Goal: Task Accomplishment & Management: Use online tool/utility

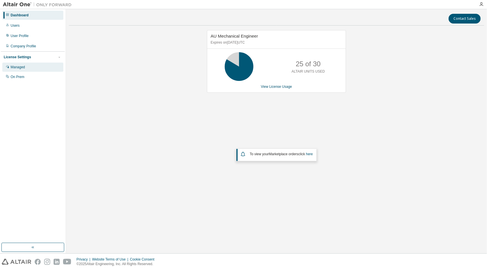
click at [13, 65] on div "Managed" at bounding box center [18, 67] width 14 height 5
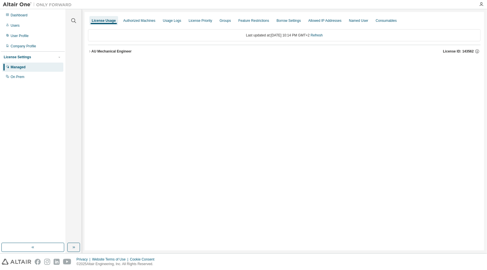
click at [90, 51] on icon "button" at bounding box center [89, 51] width 1 height 2
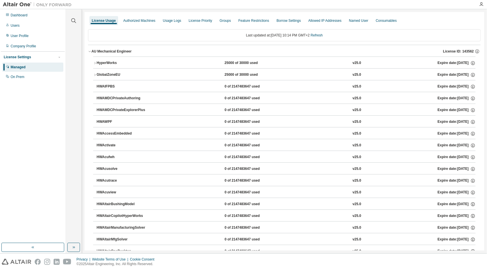
click at [95, 64] on icon "button" at bounding box center [94, 62] width 3 height 3
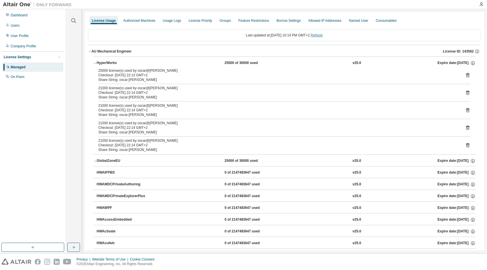
click at [323, 36] on link "Refresh" at bounding box center [317, 35] width 12 height 4
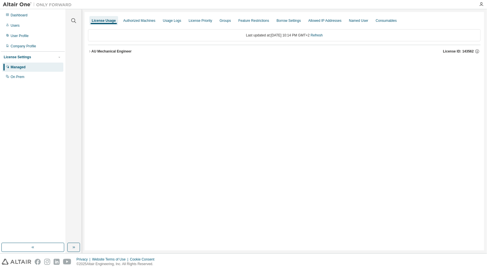
click at [90, 50] on icon "button" at bounding box center [89, 51] width 3 height 3
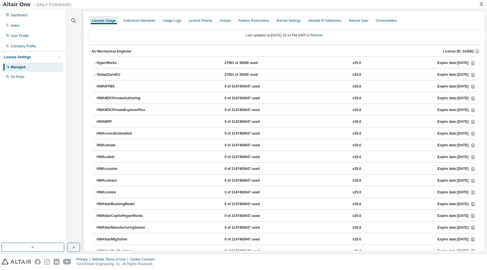
click at [95, 62] on icon "button" at bounding box center [94, 62] width 3 height 3
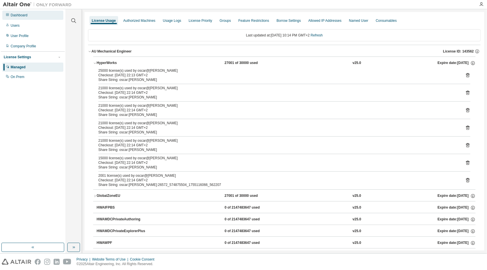
click at [17, 16] on div "Dashboard" at bounding box center [19, 15] width 17 height 5
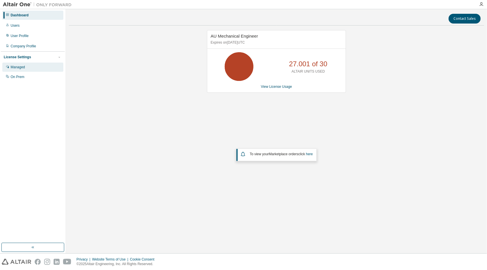
click at [16, 67] on div "Managed" at bounding box center [18, 67] width 14 height 5
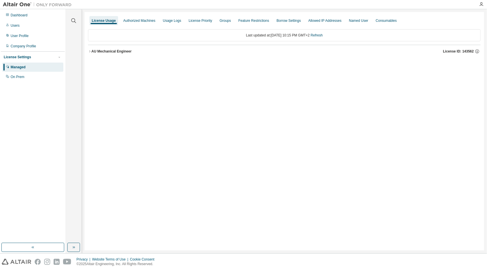
click at [88, 52] on icon "button" at bounding box center [89, 51] width 3 height 3
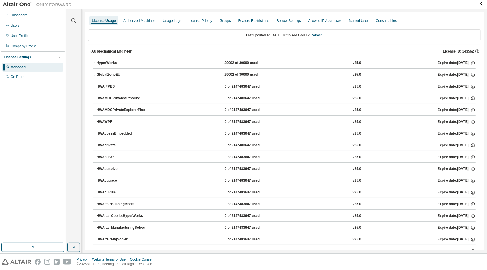
click at [95, 62] on icon "button" at bounding box center [94, 62] width 3 height 3
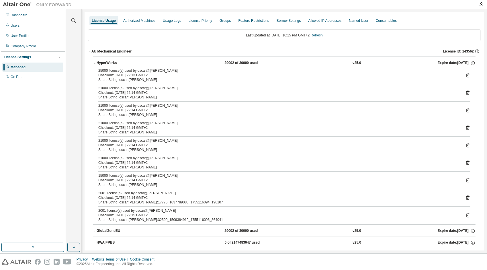
click at [319, 34] on link "Refresh" at bounding box center [317, 35] width 12 height 4
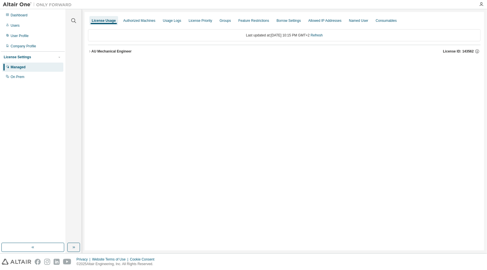
click at [91, 52] on icon "button" at bounding box center [89, 51] width 3 height 3
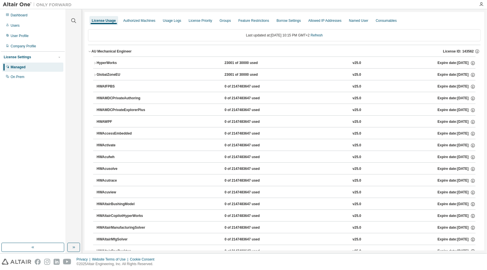
click at [96, 62] on icon "button" at bounding box center [94, 62] width 3 height 3
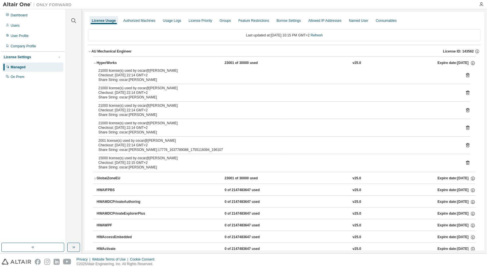
click at [467, 162] on icon at bounding box center [467, 163] width 3 height 4
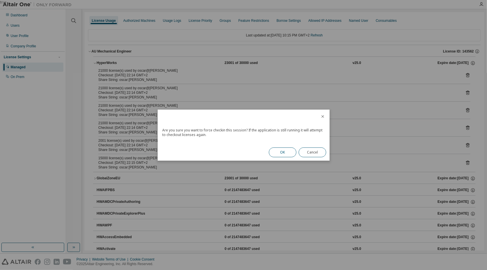
click at [285, 151] on button "OK" at bounding box center [283, 152] width 28 height 10
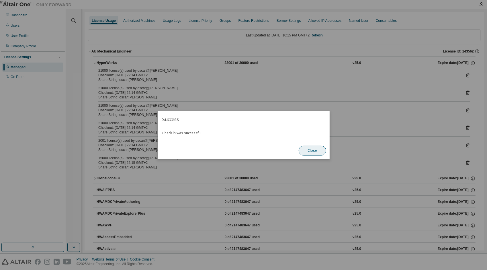
click at [313, 148] on button "Close" at bounding box center [313, 151] width 28 height 10
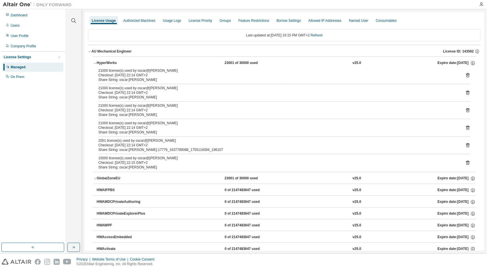
click at [466, 144] on icon at bounding box center [468, 145] width 5 height 5
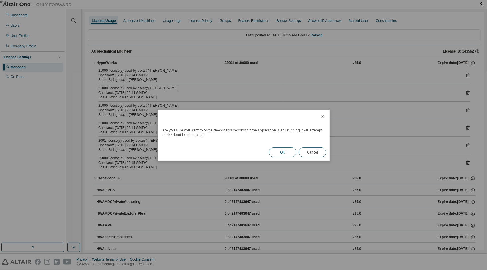
click at [291, 154] on button "OK" at bounding box center [283, 152] width 28 height 10
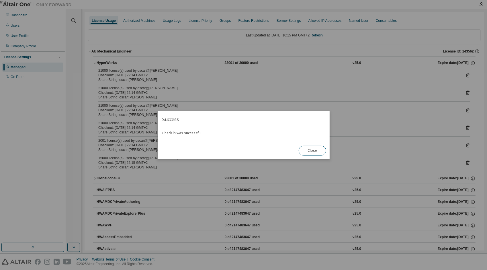
drag, startPoint x: 313, startPoint y: 152, endPoint x: 324, endPoint y: 152, distance: 10.9
click at [313, 152] on button "Close" at bounding box center [313, 151] width 28 height 10
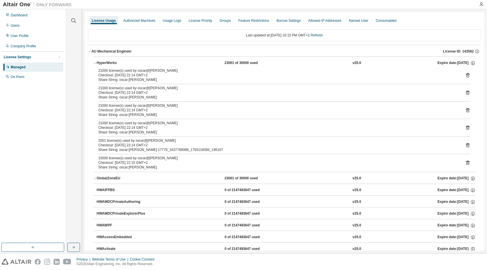
click at [466, 127] on icon at bounding box center [468, 127] width 5 height 5
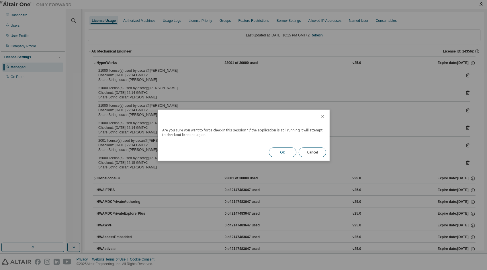
click at [291, 151] on button "OK" at bounding box center [283, 152] width 28 height 10
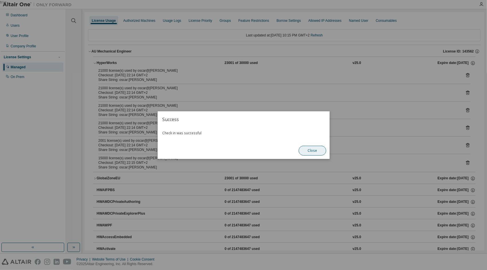
click at [309, 151] on button "Close" at bounding box center [313, 151] width 28 height 10
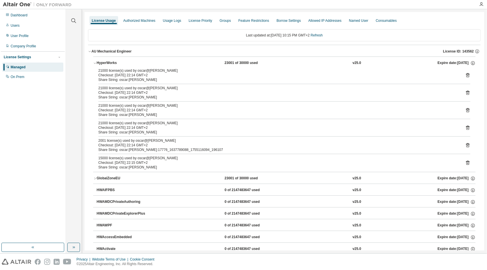
click at [466, 110] on icon at bounding box center [468, 110] width 5 height 5
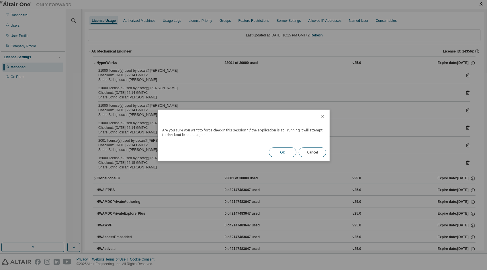
click at [281, 153] on button "OK" at bounding box center [283, 152] width 28 height 10
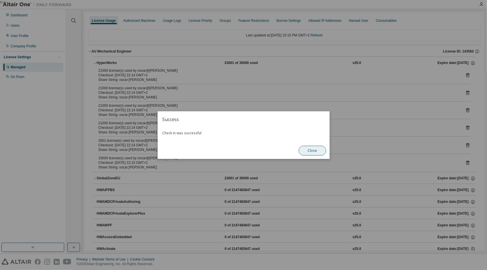
click at [305, 153] on button "Close" at bounding box center [313, 151] width 28 height 10
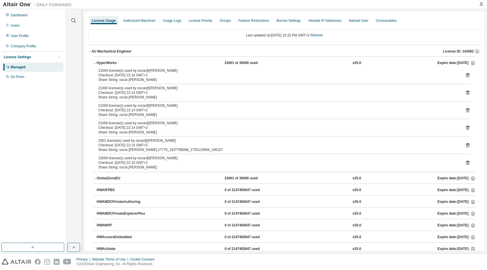
click at [466, 92] on icon at bounding box center [468, 92] width 5 height 5
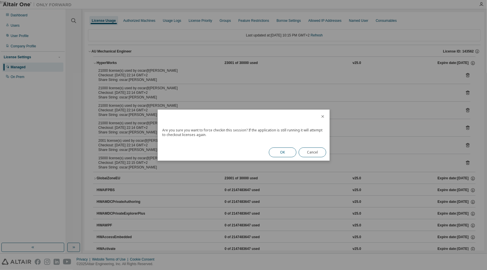
click at [280, 154] on button "OK" at bounding box center [283, 152] width 28 height 10
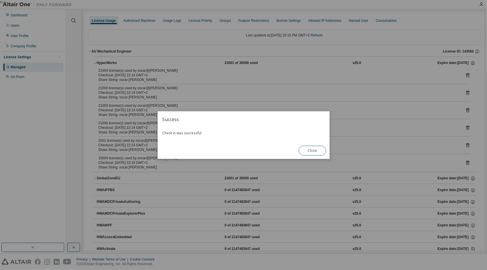
click at [310, 149] on button "Close" at bounding box center [313, 151] width 28 height 10
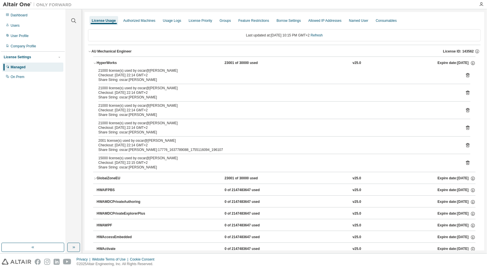
click at [467, 73] on icon at bounding box center [468, 75] width 5 height 5
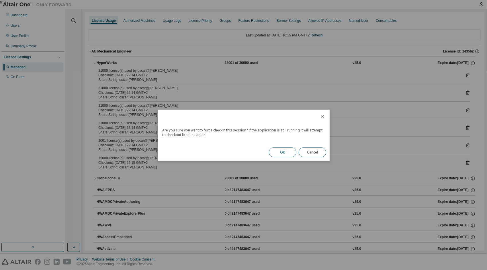
click at [277, 149] on button "OK" at bounding box center [283, 152] width 28 height 10
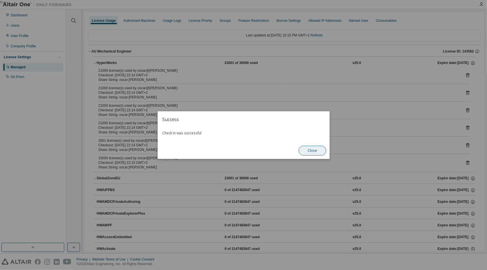
click at [320, 153] on button "Close" at bounding box center [313, 151] width 28 height 10
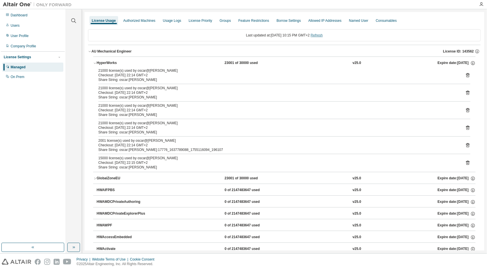
click at [318, 34] on link "Refresh" at bounding box center [317, 35] width 12 height 4
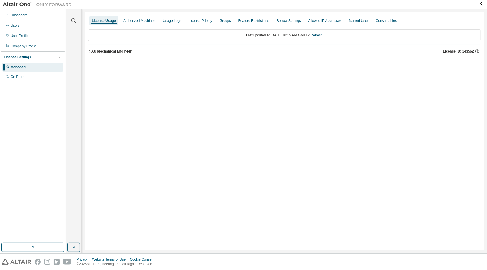
click at [90, 51] on icon "button" at bounding box center [89, 51] width 1 height 2
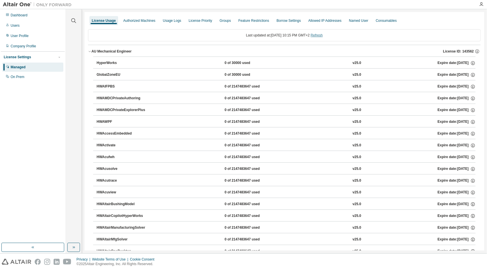
click at [323, 36] on link "Refresh" at bounding box center [317, 35] width 12 height 4
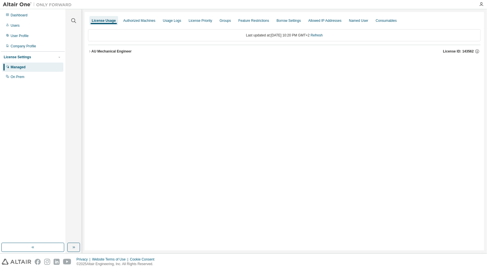
click at [90, 51] on icon "button" at bounding box center [89, 51] width 3 height 3
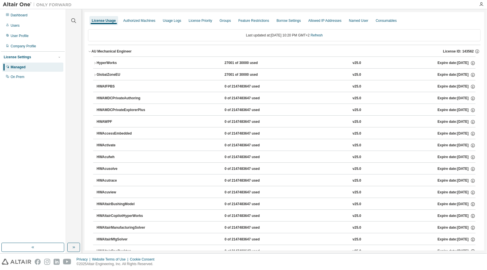
click at [94, 63] on icon "button" at bounding box center [94, 62] width 3 height 3
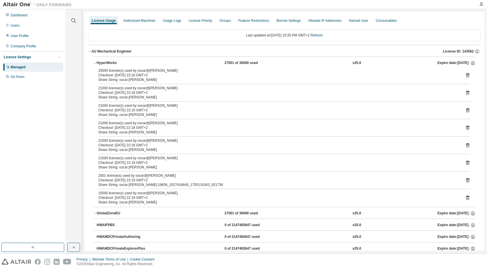
click at [94, 63] on icon "button" at bounding box center [94, 62] width 3 height 3
